Goal: Communication & Community: Ask a question

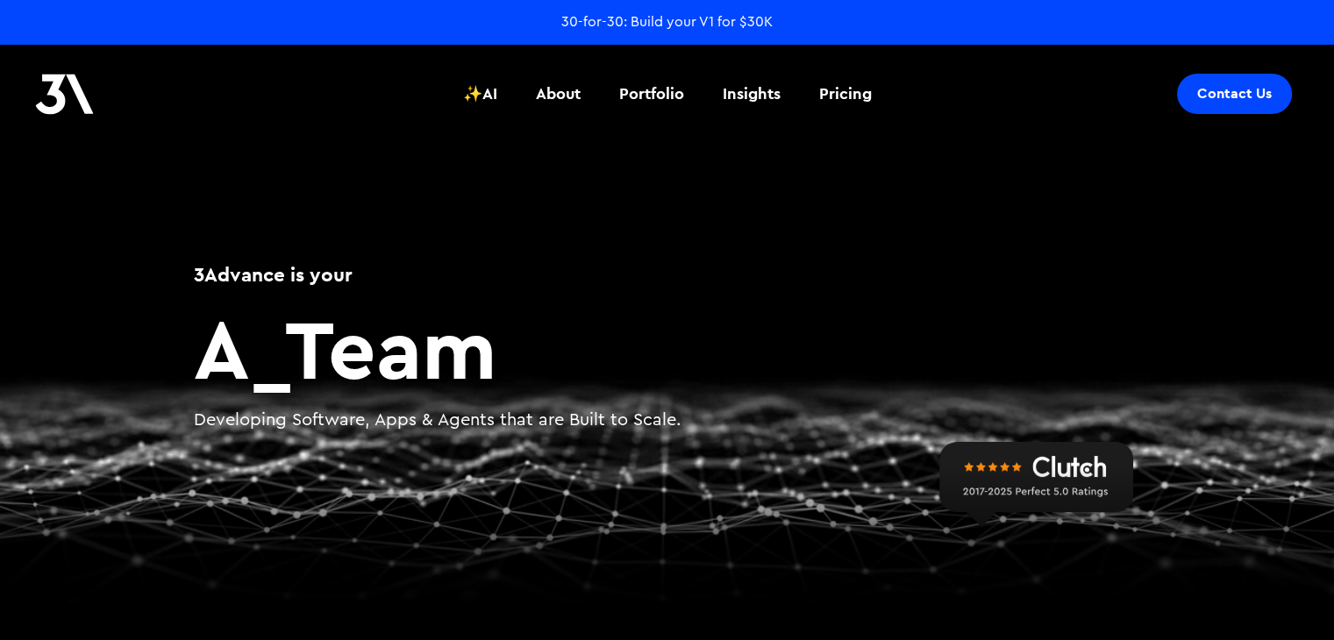
click at [1228, 98] on div "Contact Us" at bounding box center [1234, 94] width 75 height 18
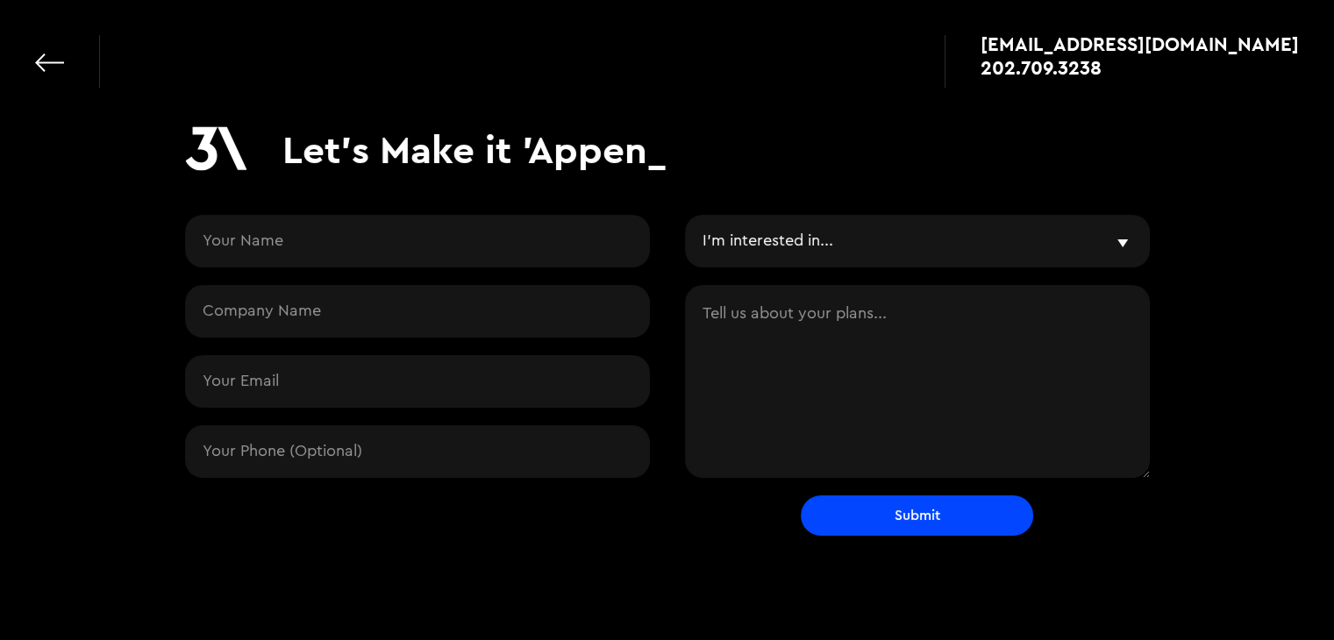
click at [496, 229] on input "Contact Request" at bounding box center [417, 241] width 465 height 53
type input "Diana Klein"
type input "VAs 4 Hire"
type input "dianaklein.vas4hire@gmail.com"
type input "2172935505"
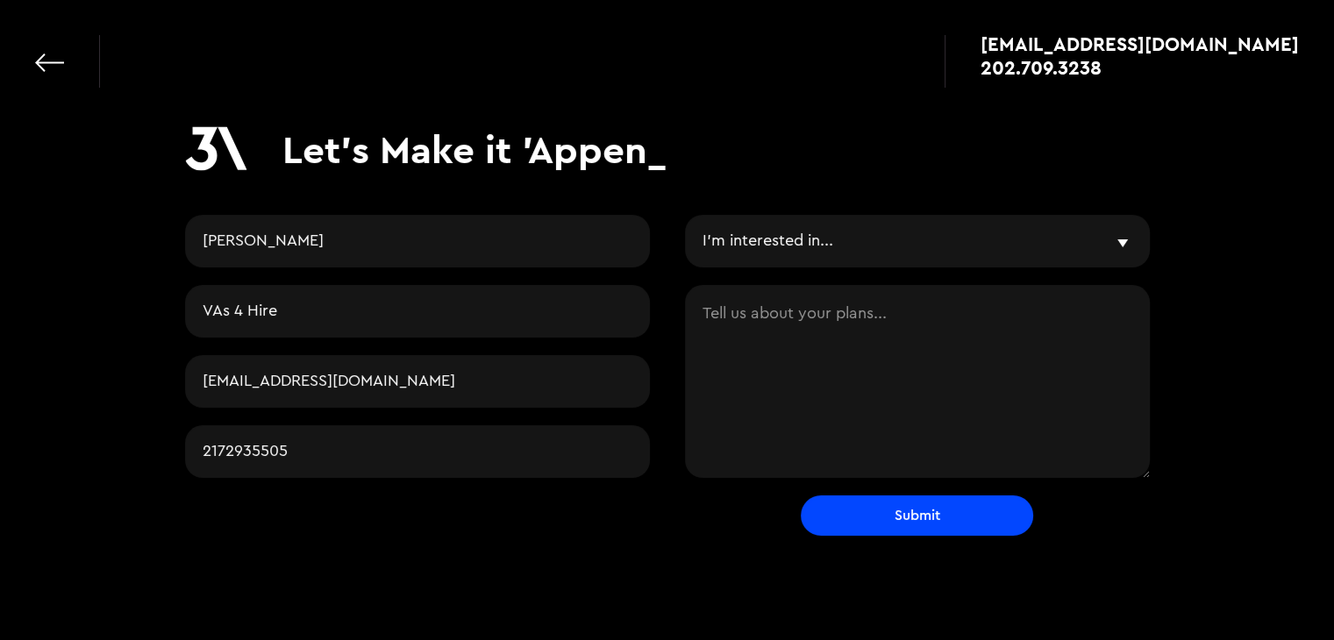
click at [811, 231] on select "I'm interested in... Vibe & Validate MVP Development Agile Partner LLMs and AI …" at bounding box center [917, 241] width 465 height 53
click at [685, 215] on select "I'm interested in... Vibe & Validate MVP Development Agile Partner LLMs and AI …" at bounding box center [917, 241] width 465 height 53
click at [821, 324] on textarea "Contact Request" at bounding box center [917, 381] width 465 height 193
paste textarea "Hi there, I'm really interested in your business. My name is Diana with VA's 4 …"
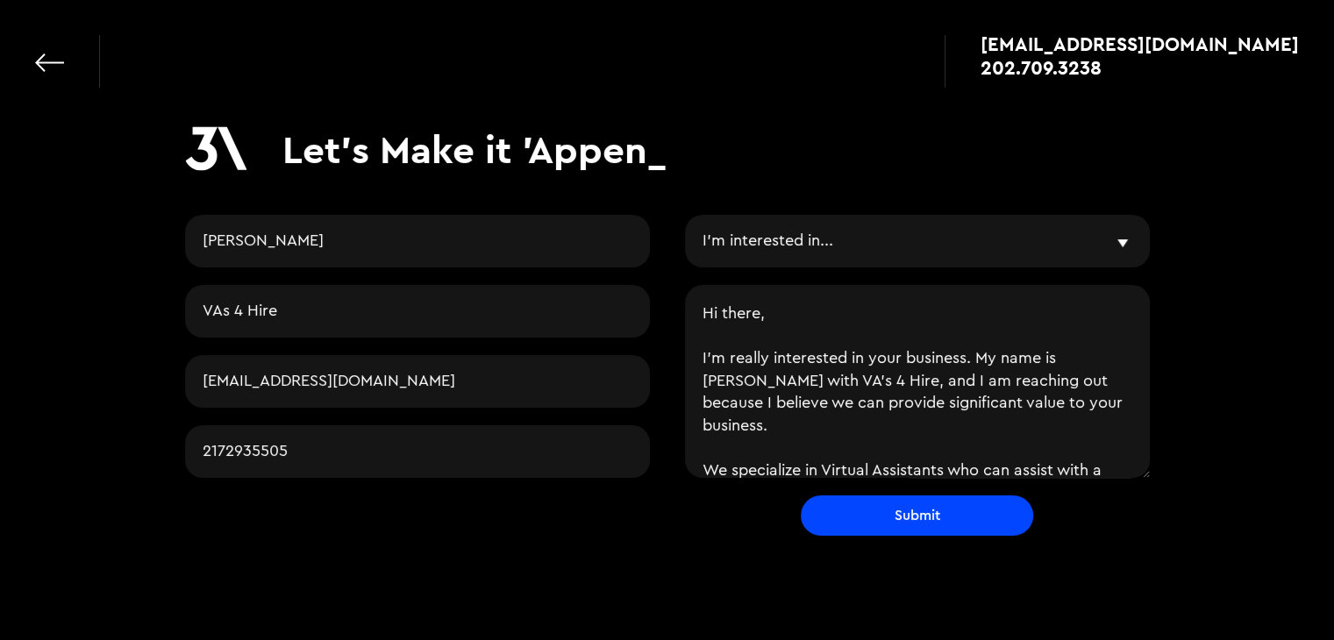
scroll to position [319, 0]
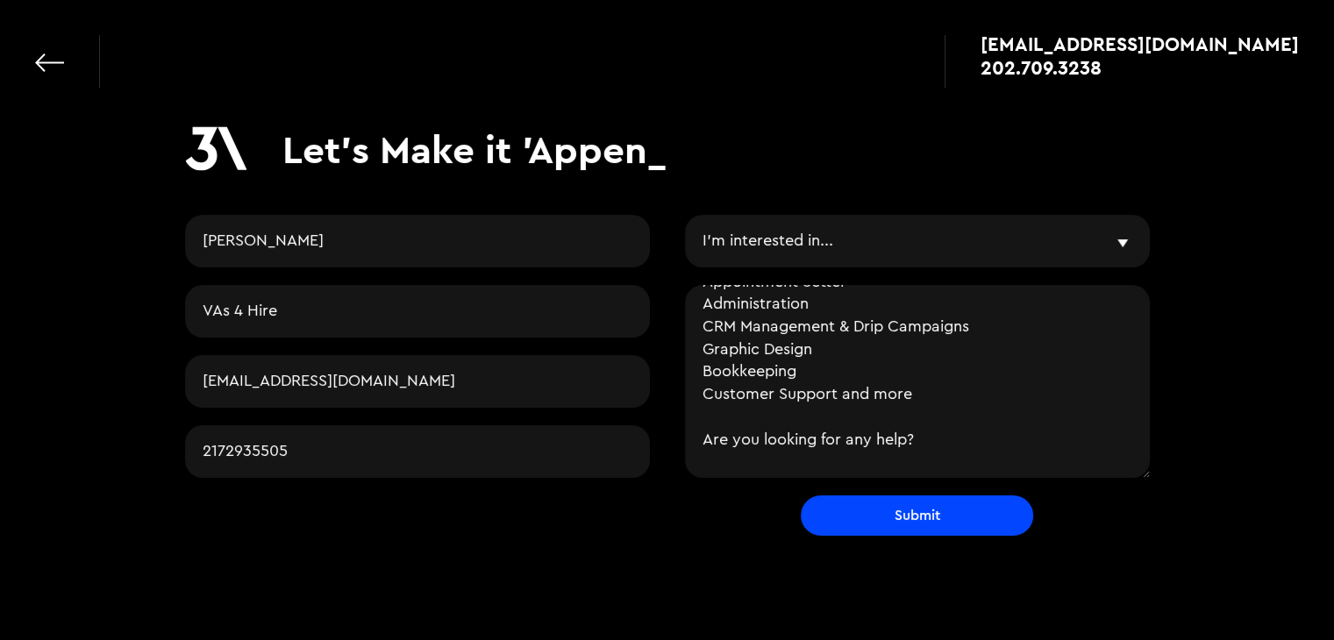
type textarea "Hi there, I'm really interested in your business. My name is Diana with VA's 4 …"
click at [906, 524] on input "Submit" at bounding box center [917, 516] width 232 height 40
type input "Please wait..."
